Goal: Use online tool/utility: Utilize a website feature to perform a specific function

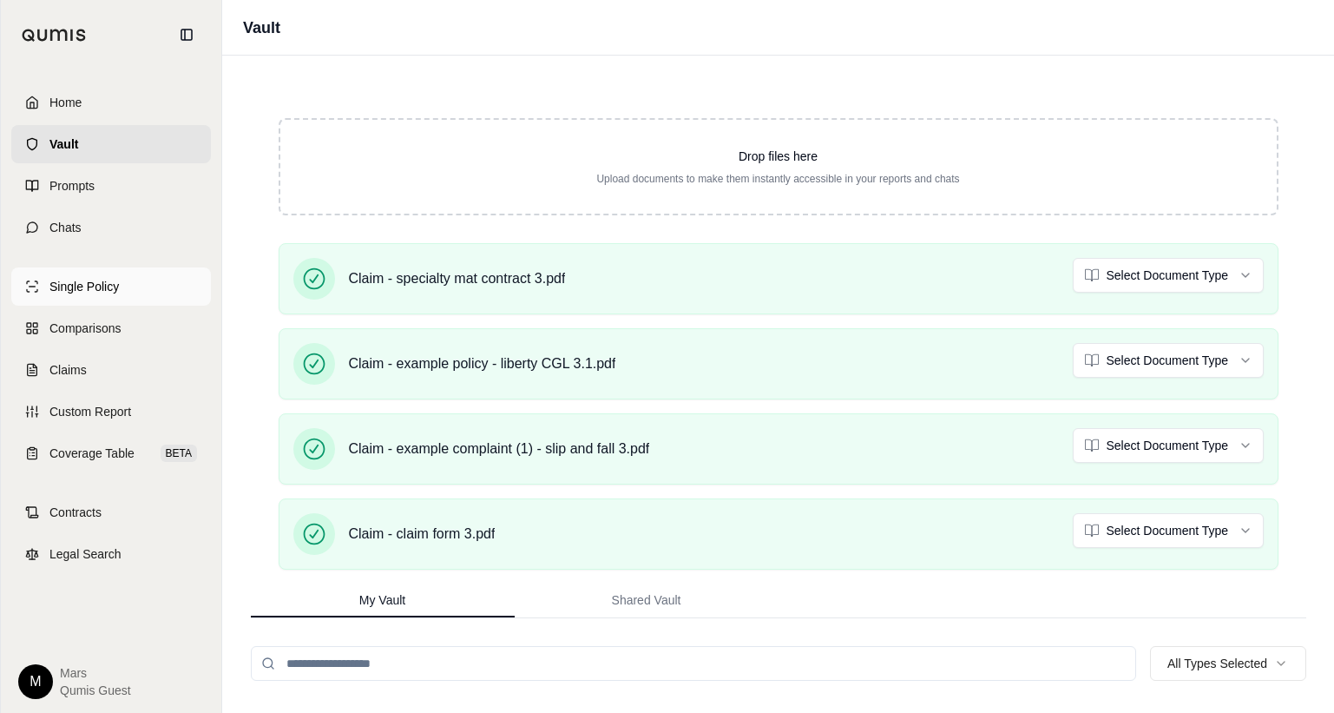
click at [110, 278] on span "Single Policy" at bounding box center [83, 286] width 69 height 17
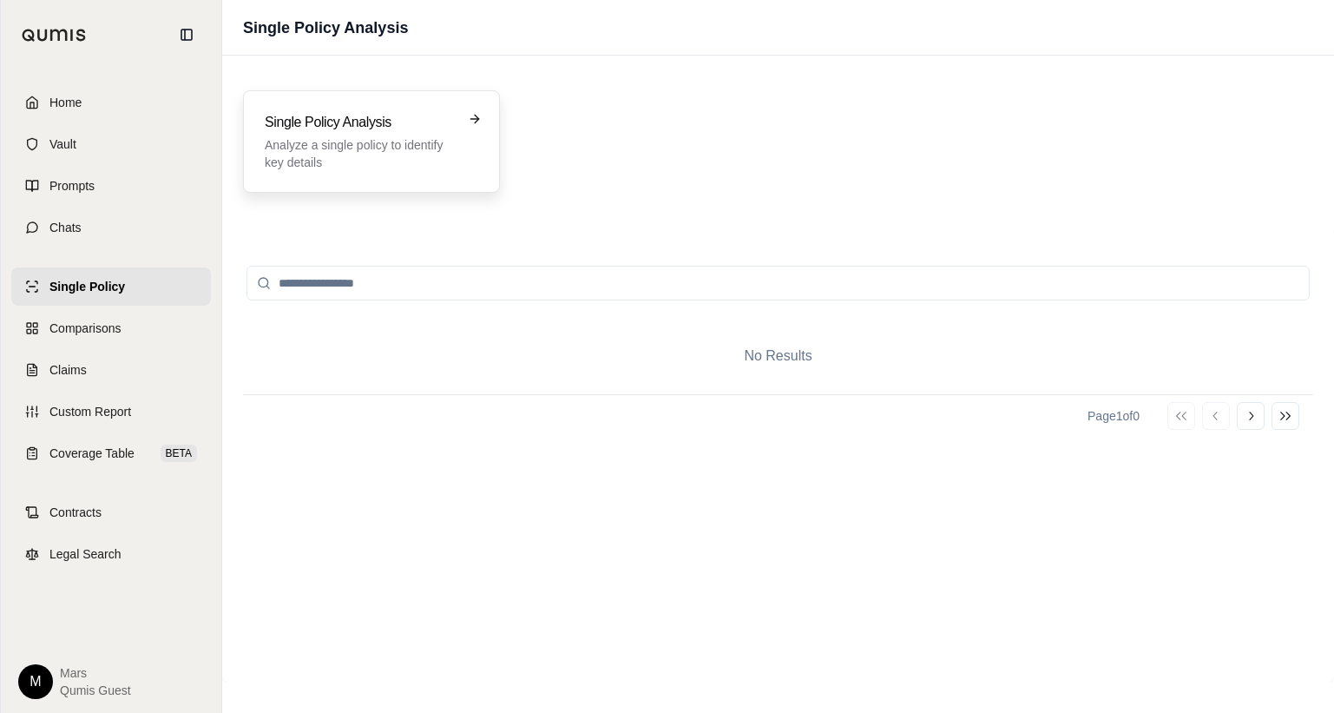
click at [405, 123] on h3 "Single Policy Analysis" at bounding box center [359, 122] width 189 height 21
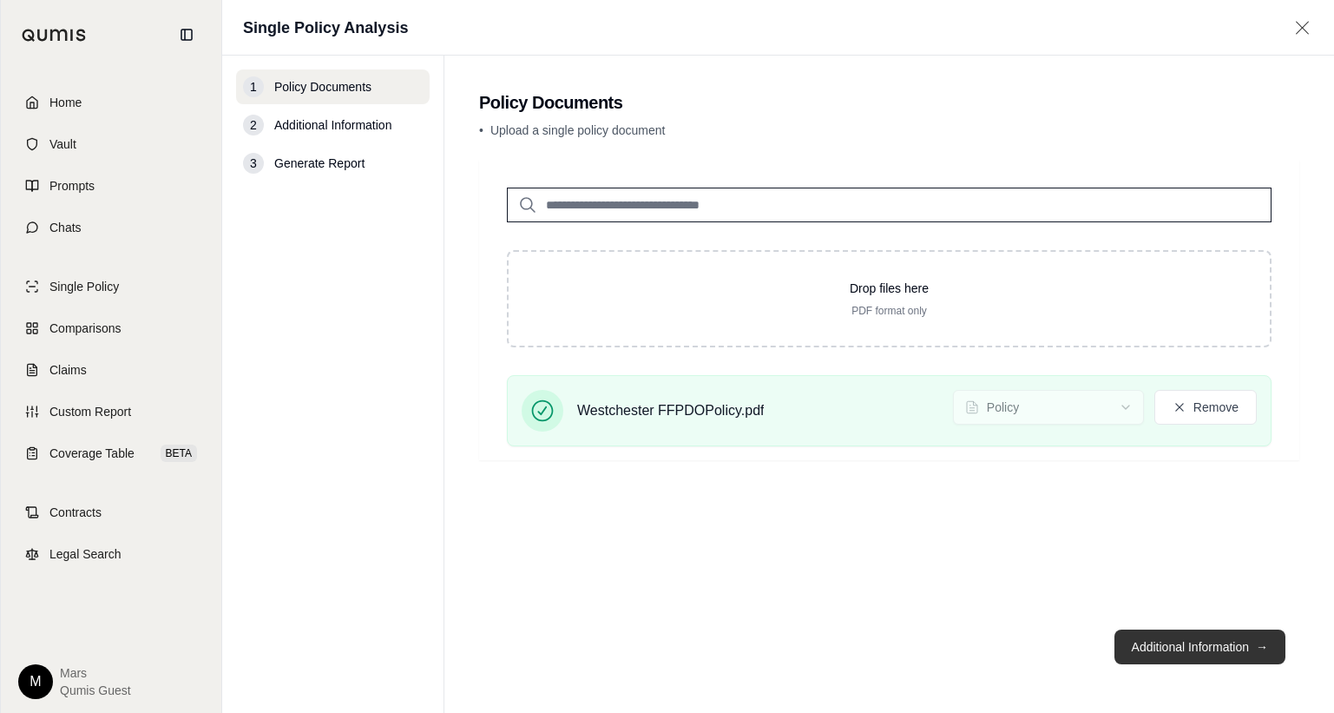
click at [1173, 648] on button "Additional Information →" at bounding box center [1200, 646] width 171 height 35
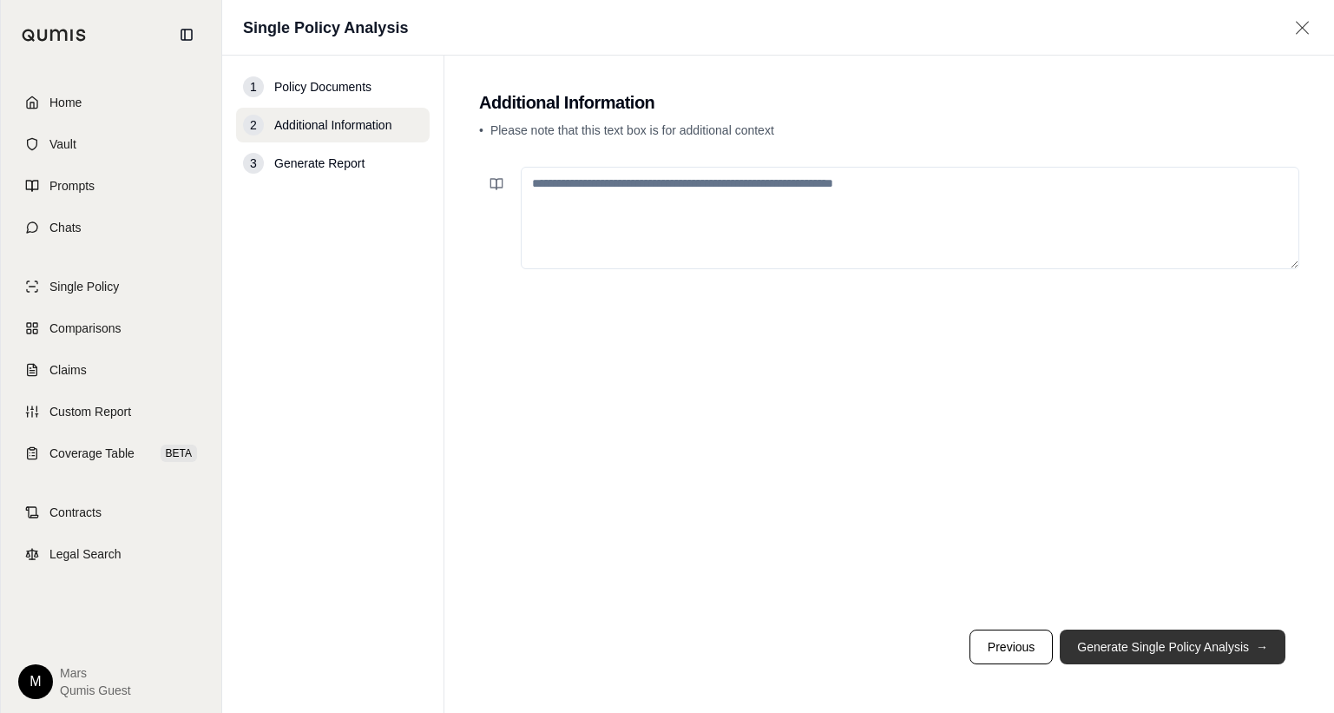
click at [1128, 652] on button "Generate Single Policy Analysis →" at bounding box center [1173, 646] width 226 height 35
